Goal: Transaction & Acquisition: Purchase product/service

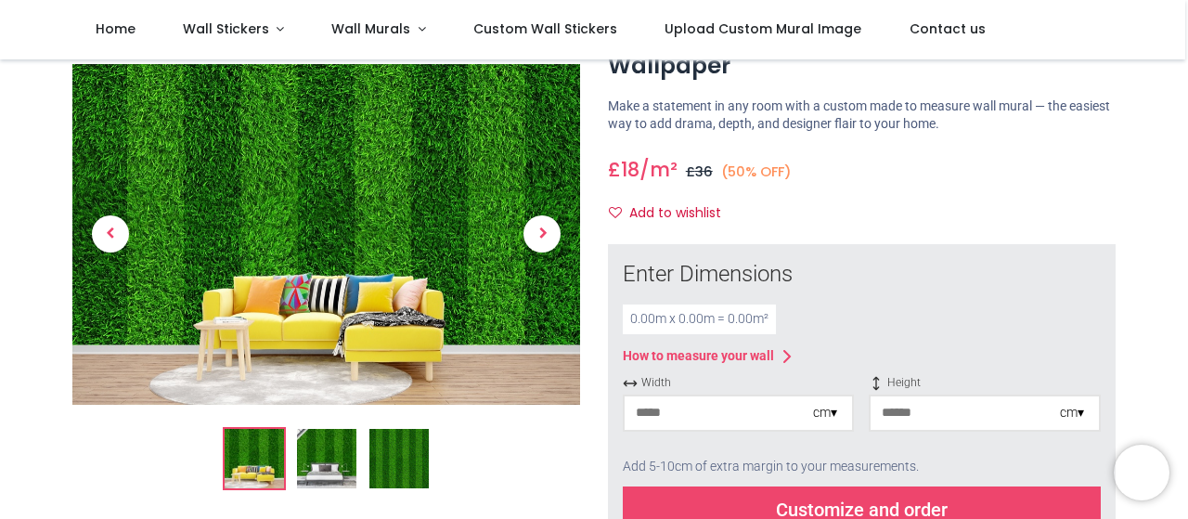
scroll to position [186, 0]
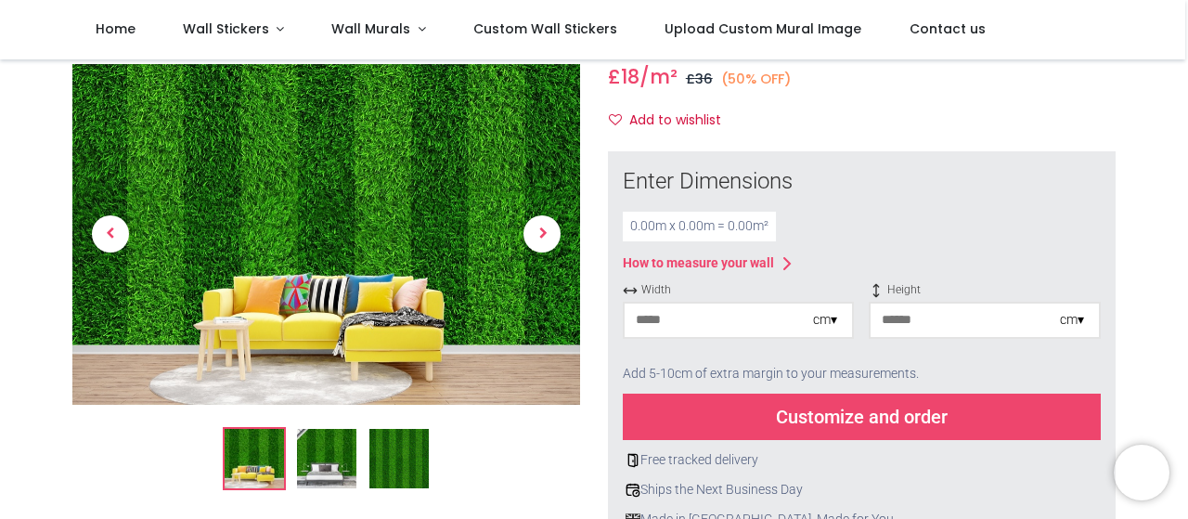
click at [831, 320] on div "cm ▾" at bounding box center [825, 320] width 24 height 19
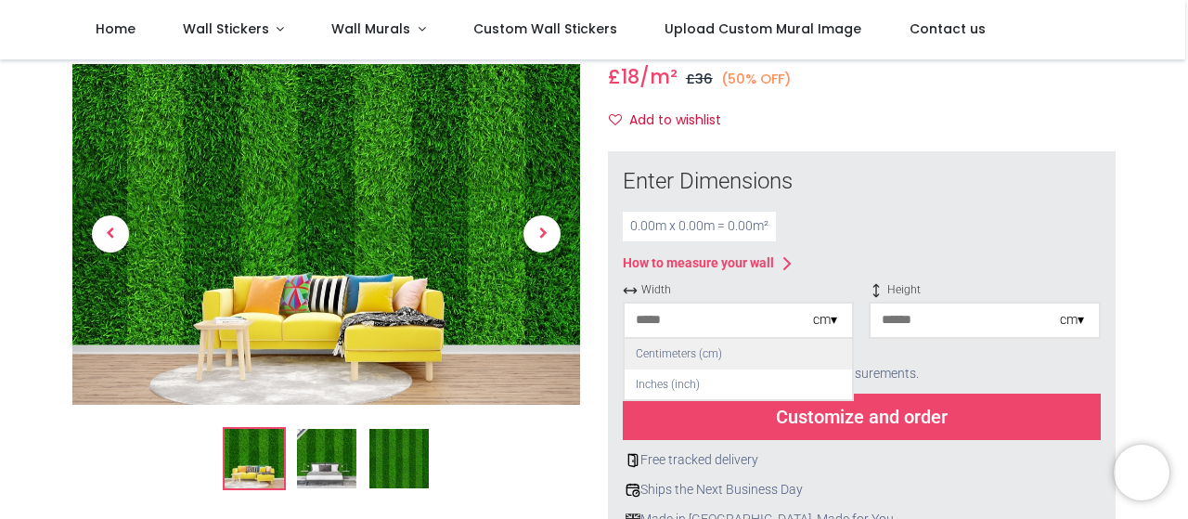
click at [825, 348] on div "Centimeters (cm)" at bounding box center [738, 354] width 227 height 31
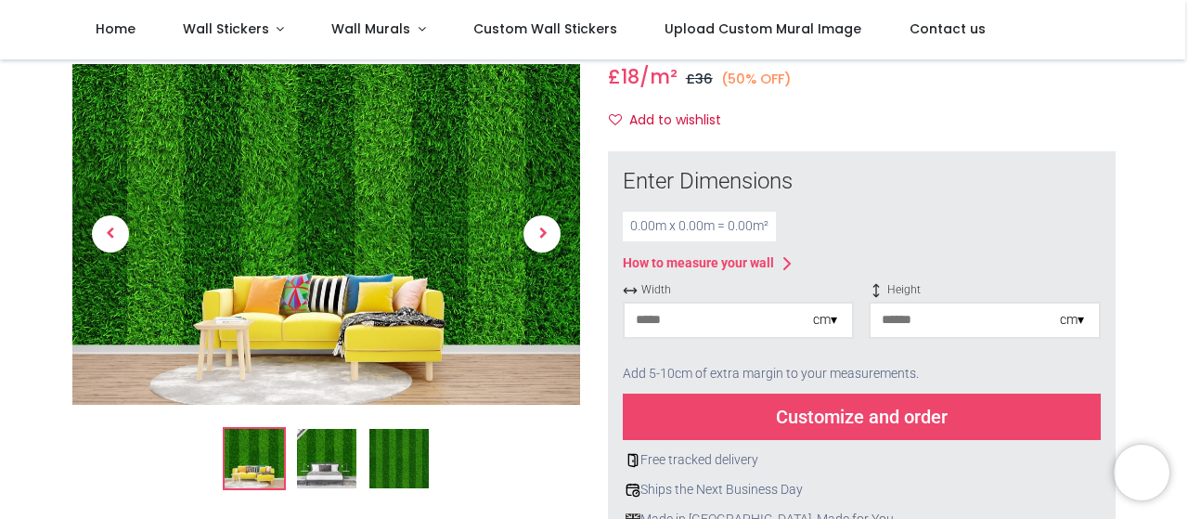
click at [1049, 329] on input "number" at bounding box center [964, 319] width 188 height 33
click at [1070, 319] on div "cm ▾" at bounding box center [1072, 320] width 24 height 19
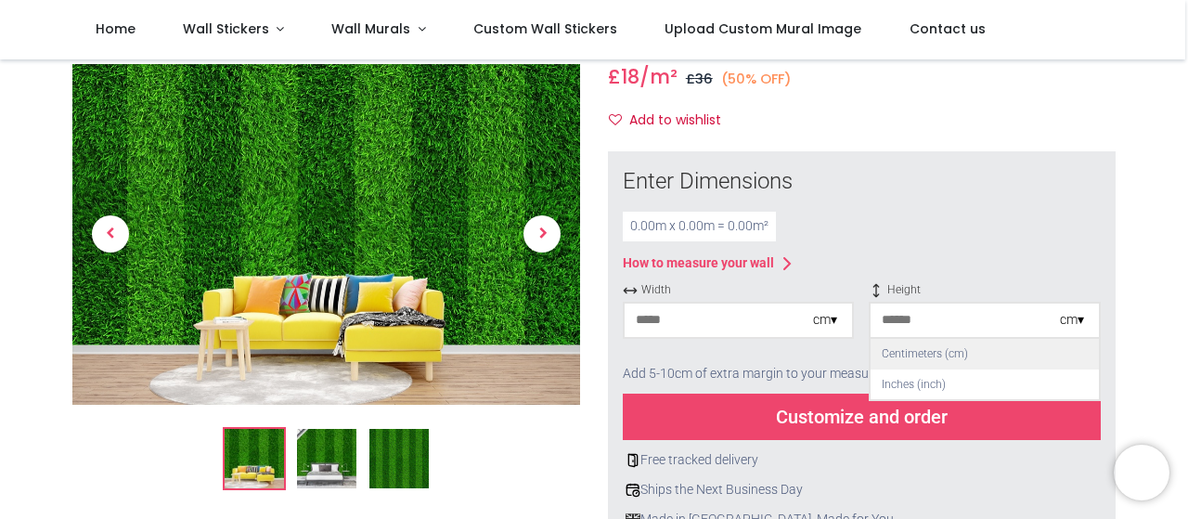
click at [1059, 356] on div "Centimeters (cm)" at bounding box center [983, 354] width 227 height 31
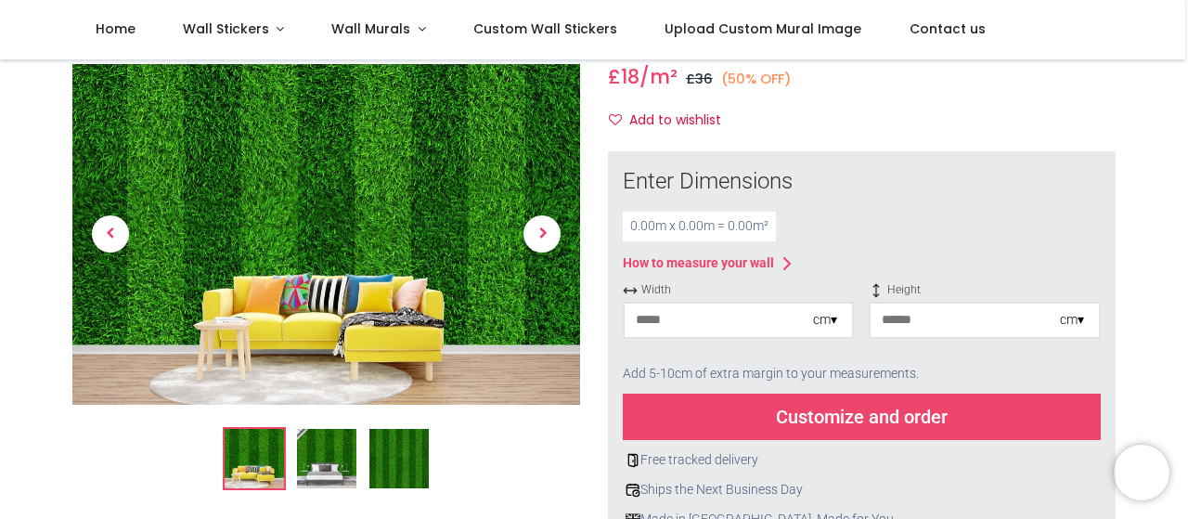
click at [685, 230] on div "0.00 m x 0.00 m = 0.00 m²" at bounding box center [699, 227] width 153 height 30
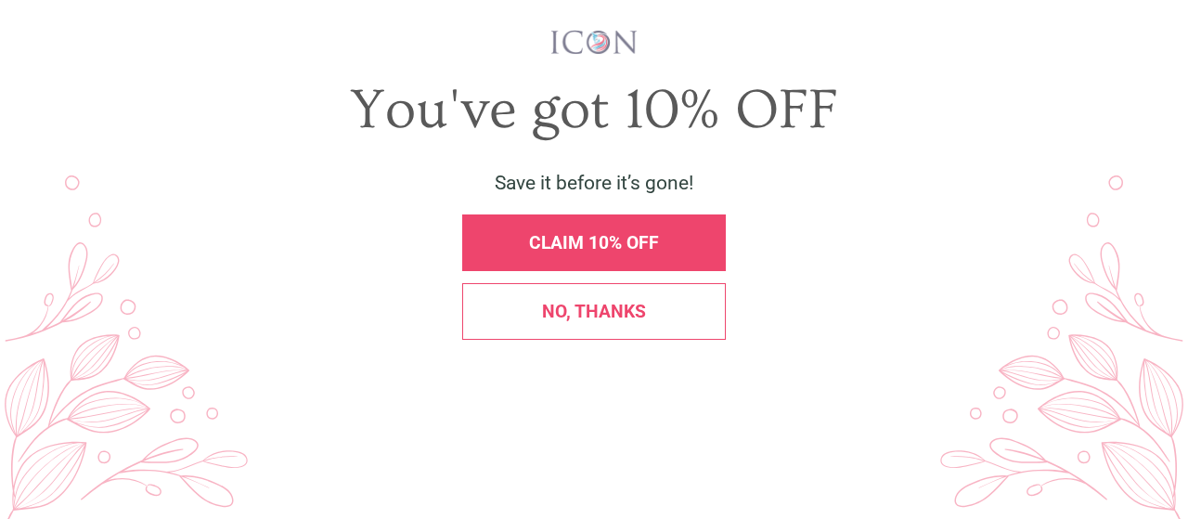
scroll to position [0, 0]
drag, startPoint x: 609, startPoint y: 400, endPoint x: 599, endPoint y: 394, distance: 10.8
click at [609, 340] on div "No, thanks" at bounding box center [594, 311] width 264 height 57
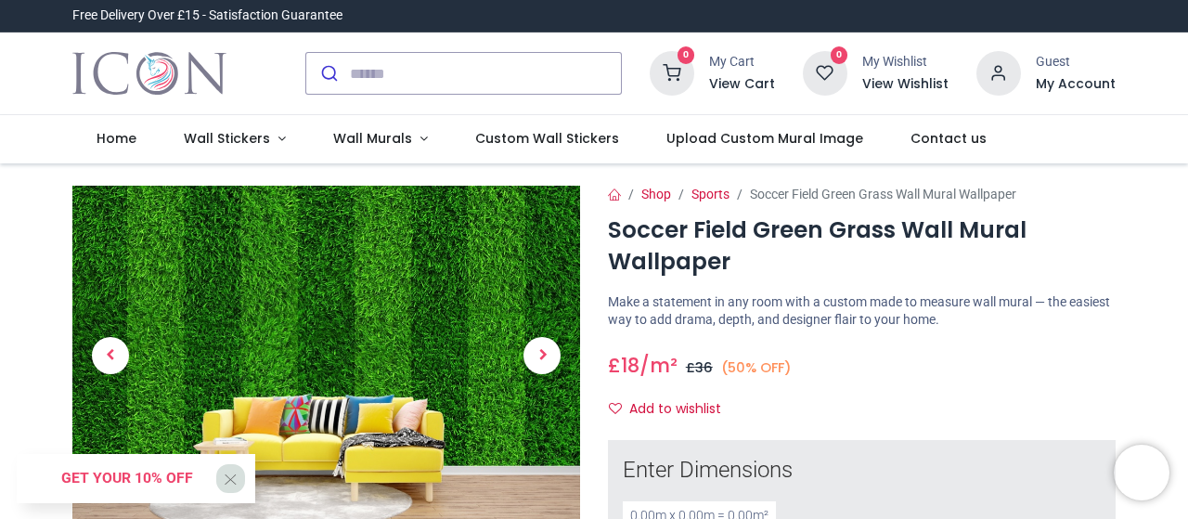
click at [403, 342] on img at bounding box center [326, 356] width 508 height 340
